Goal: Register for event/course

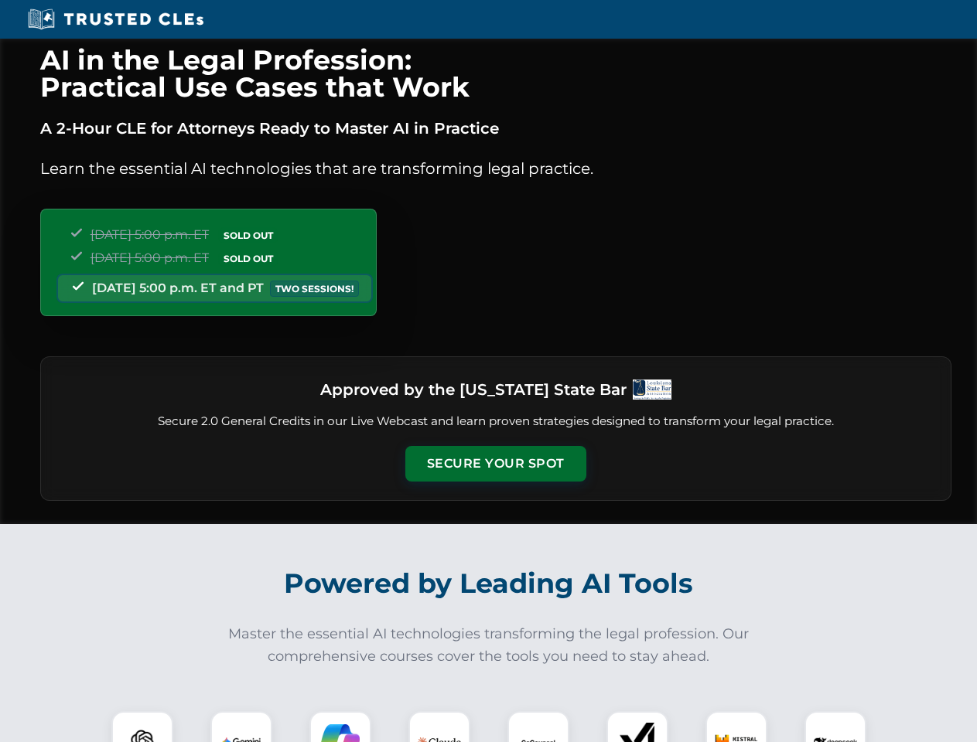
click at [495, 464] on button "Secure Your Spot" at bounding box center [495, 464] width 181 height 36
click at [142, 727] on img at bounding box center [142, 742] width 45 height 45
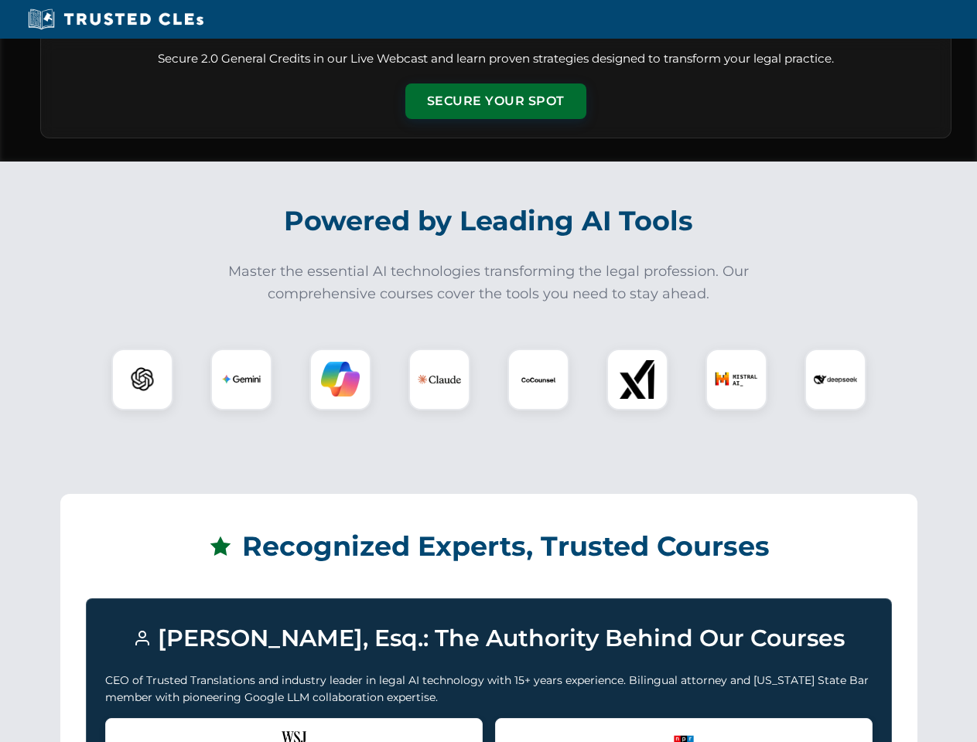
click at [241, 727] on div "Recognized by the WSJ [PERSON_NAME] was featured for his expertise in AI legal …" at bounding box center [293, 749] width 377 height 62
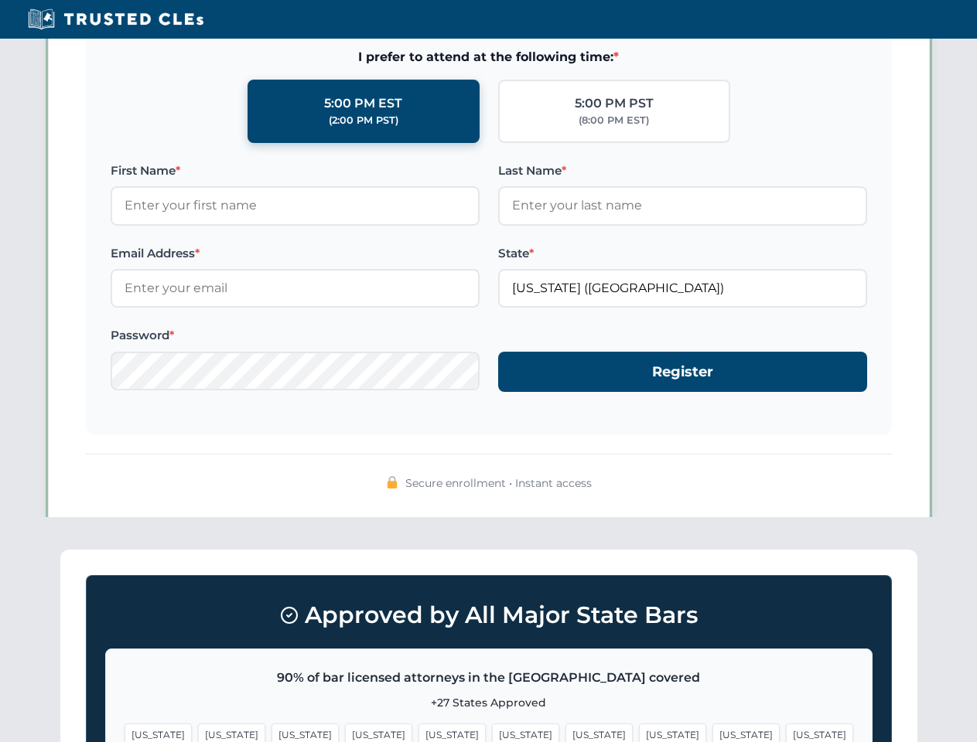
click at [565, 727] on span "[US_STATE]" at bounding box center [598, 735] width 67 height 22
click at [712, 727] on span "[US_STATE]" at bounding box center [745, 735] width 67 height 22
